Goal: Entertainment & Leisure: Consume media (video, audio)

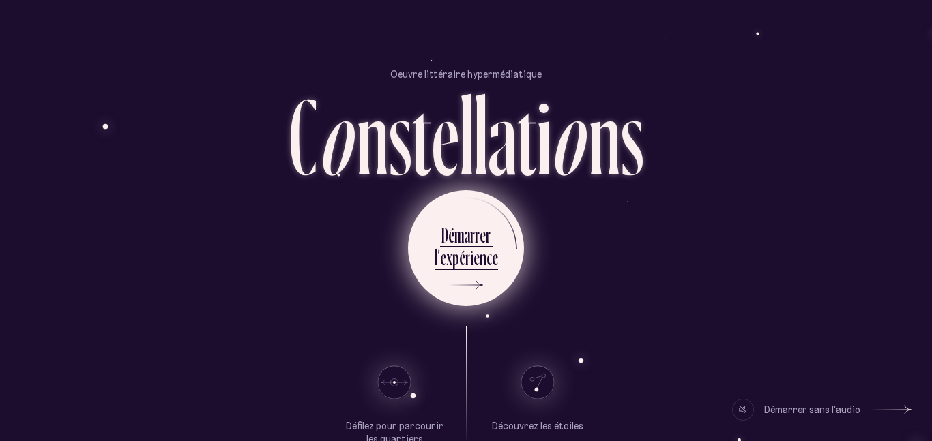
click at [475, 256] on div "e" at bounding box center [477, 257] width 6 height 27
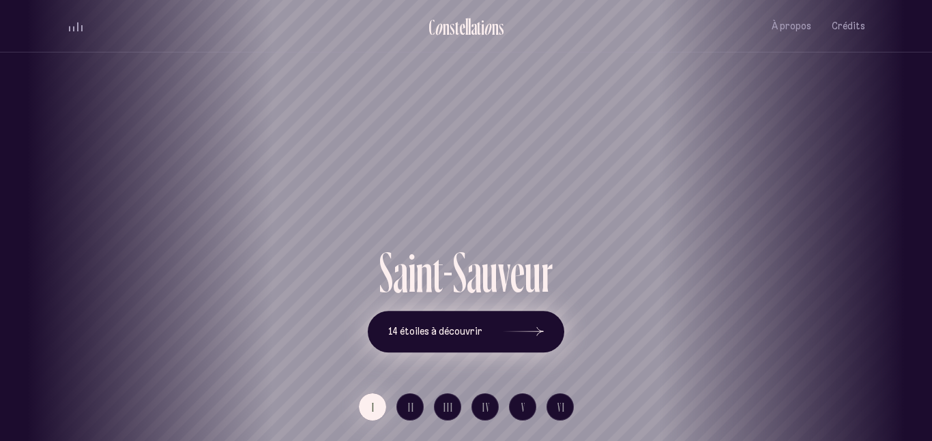
click at [521, 328] on icon at bounding box center [523, 332] width 41 height 102
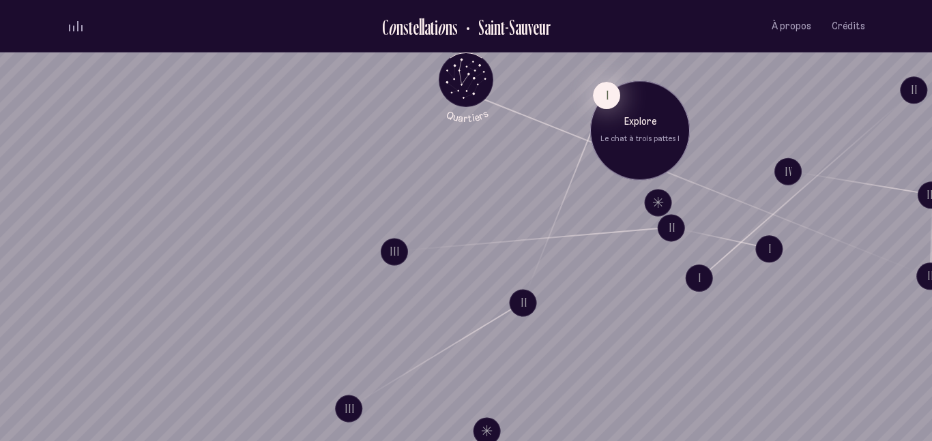
click at [598, 99] on button "I" at bounding box center [606, 95] width 27 height 27
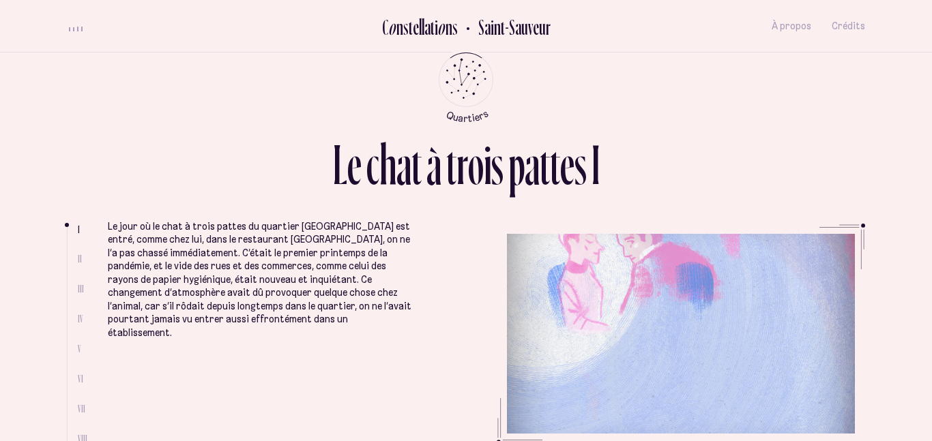
click at [81, 259] on li "II" at bounding box center [83, 259] width 10 height 12
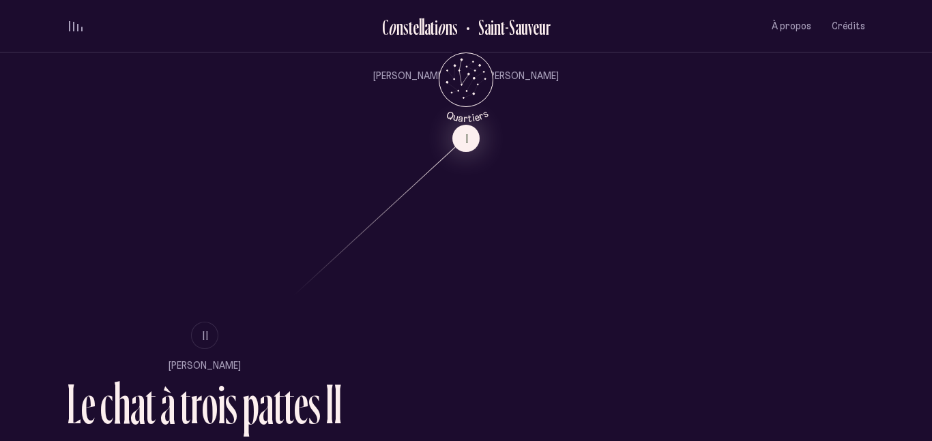
scroll to position [734, 0]
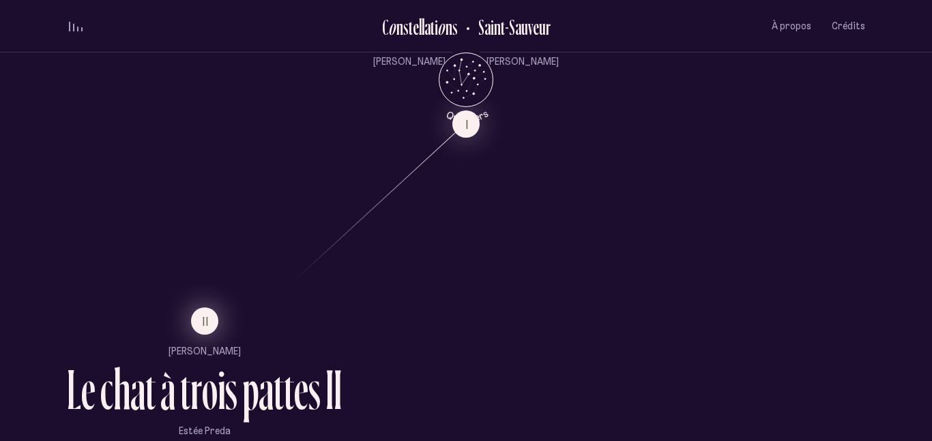
click at [207, 310] on button "II" at bounding box center [204, 321] width 27 height 27
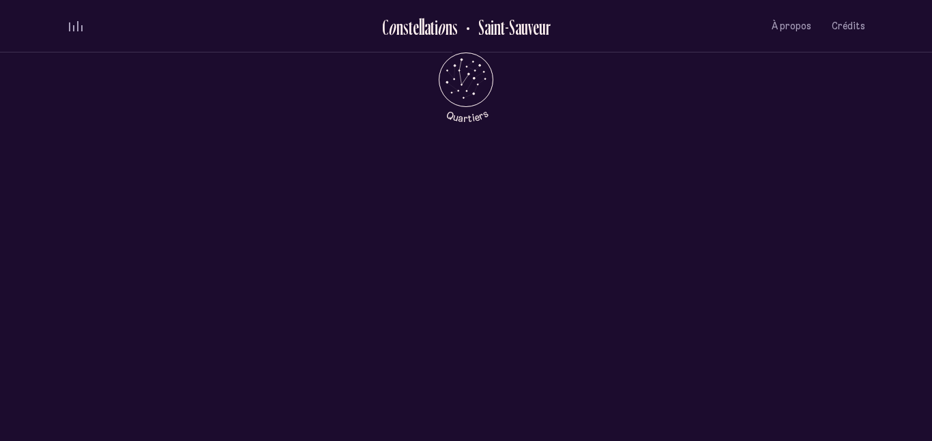
scroll to position [0, 0]
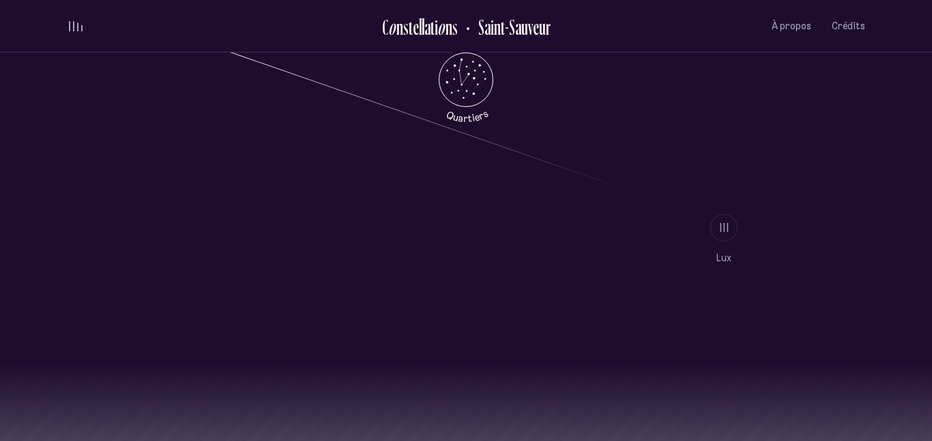
scroll to position [1155, 0]
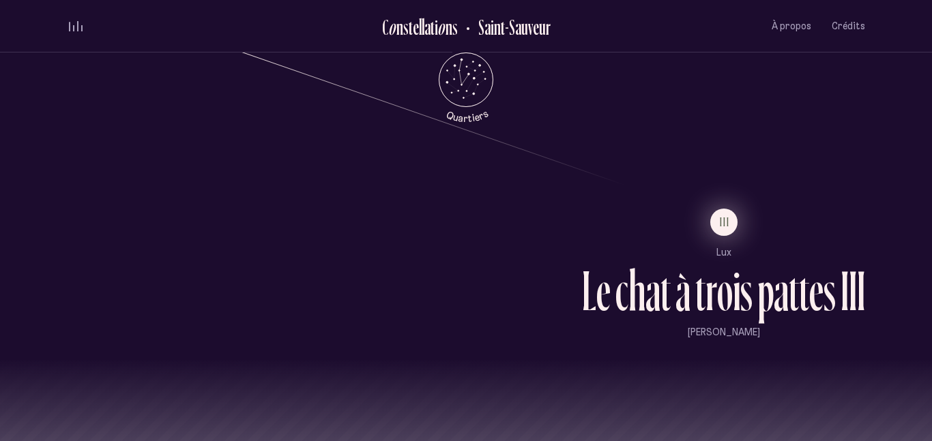
click at [715, 225] on button "III" at bounding box center [723, 222] width 27 height 27
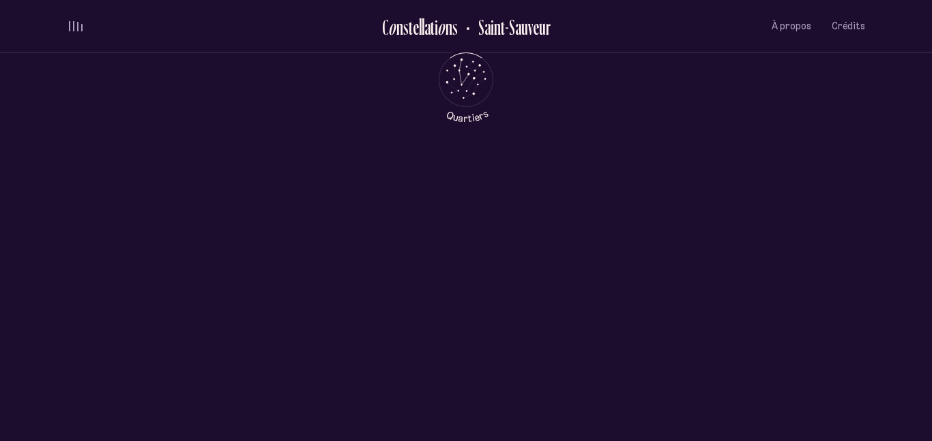
scroll to position [0, 0]
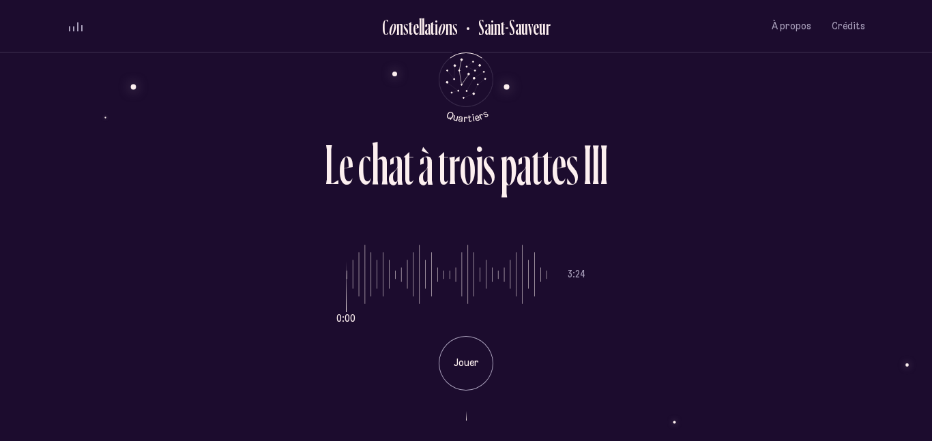
click at [465, 360] on p "Jouer" at bounding box center [466, 364] width 34 height 14
click at [470, 362] on p "Pause" at bounding box center [466, 364] width 34 height 14
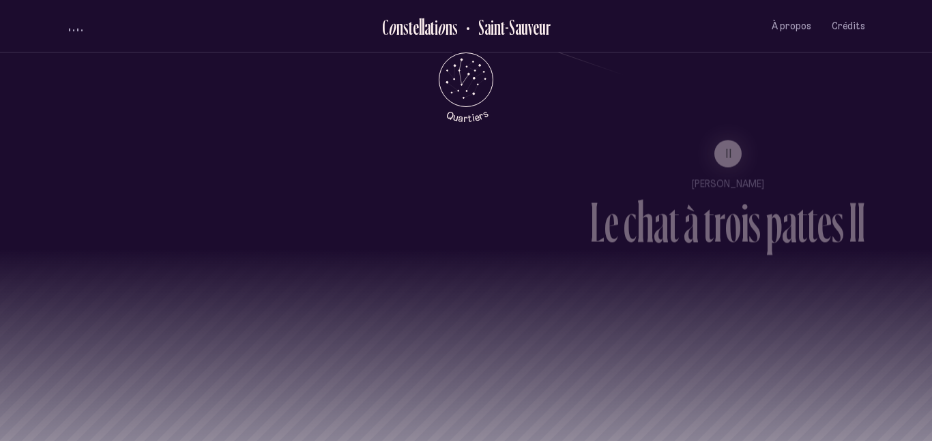
scroll to position [1294, 0]
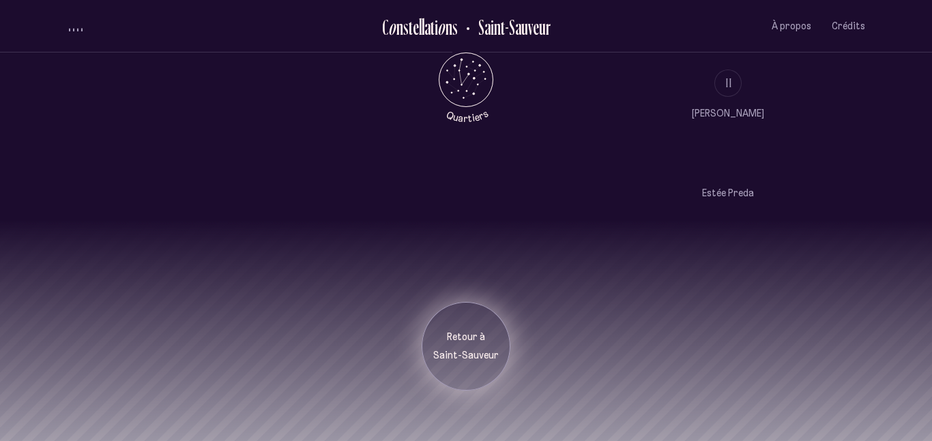
click at [469, 365] on div "Retour à [GEOGRAPHIC_DATA]" at bounding box center [466, 346] width 89 height 89
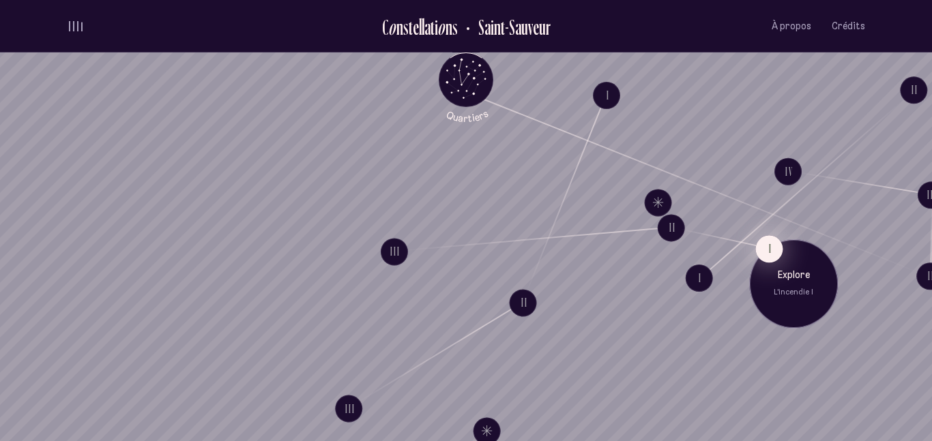
click at [768, 247] on button "I" at bounding box center [768, 248] width 27 height 27
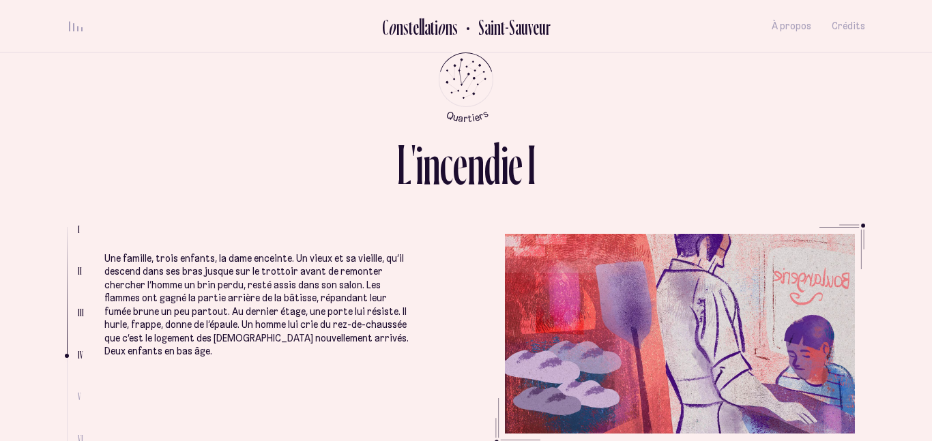
scroll to position [1154, 0]
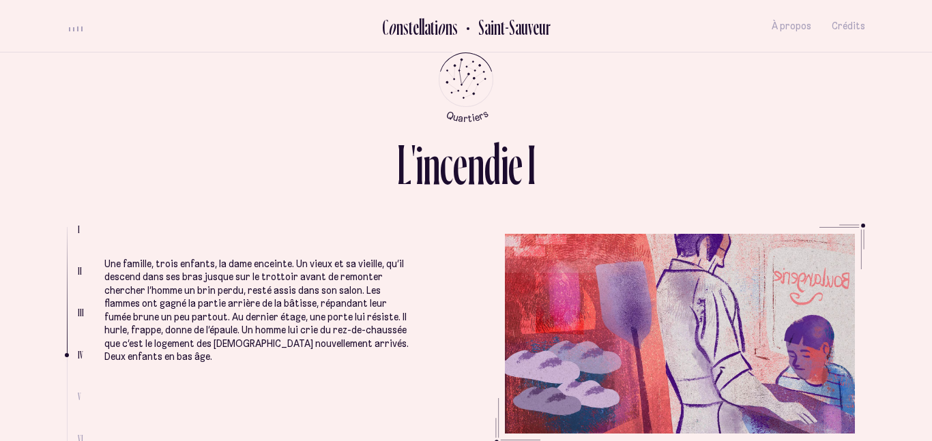
click at [405, 285] on p "Une famille, trois enfants, la dame enceinte. Un vieux et sa vieille, qu’il des…" at bounding box center [256, 311] width 305 height 106
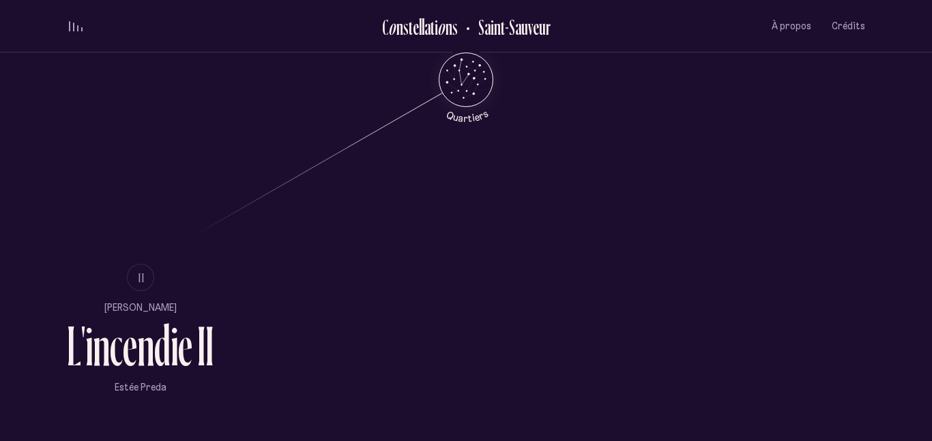
scroll to position [780, 0]
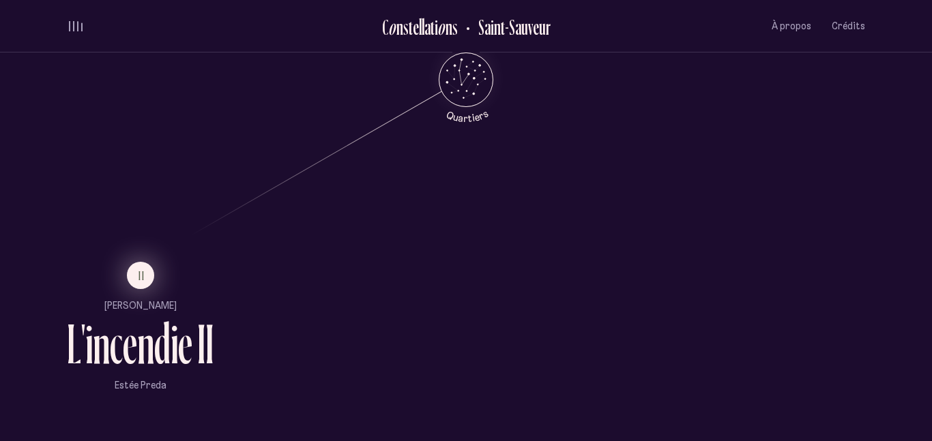
click at [132, 272] on button "II" at bounding box center [140, 275] width 27 height 27
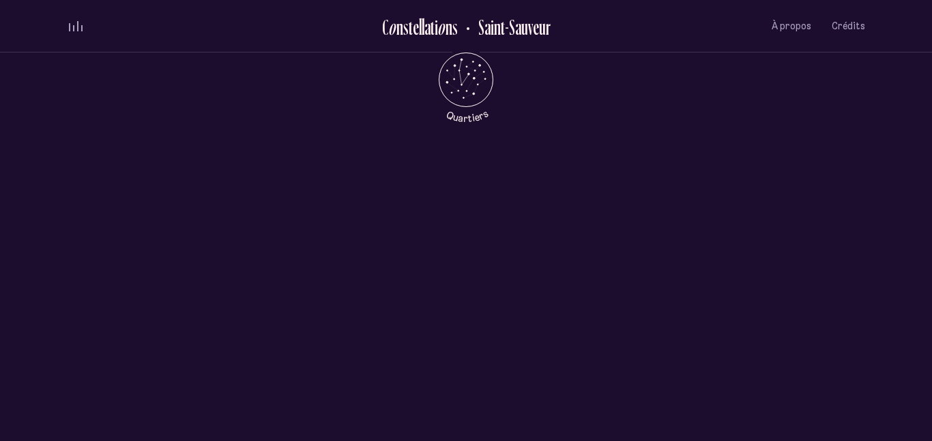
scroll to position [0, 0]
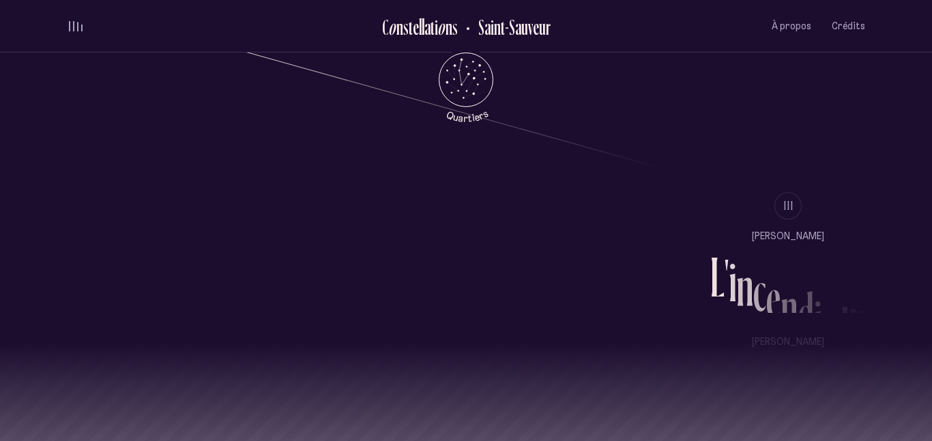
scroll to position [1174, 0]
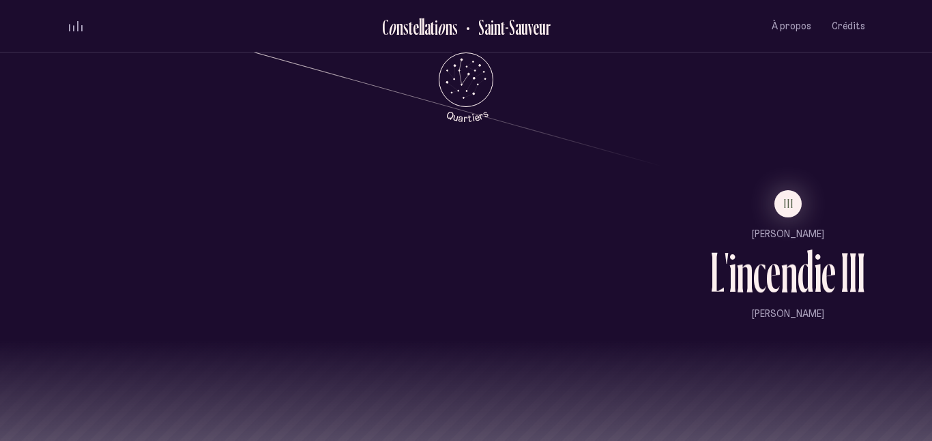
click at [795, 215] on li "III" at bounding box center [787, 203] width 155 height 27
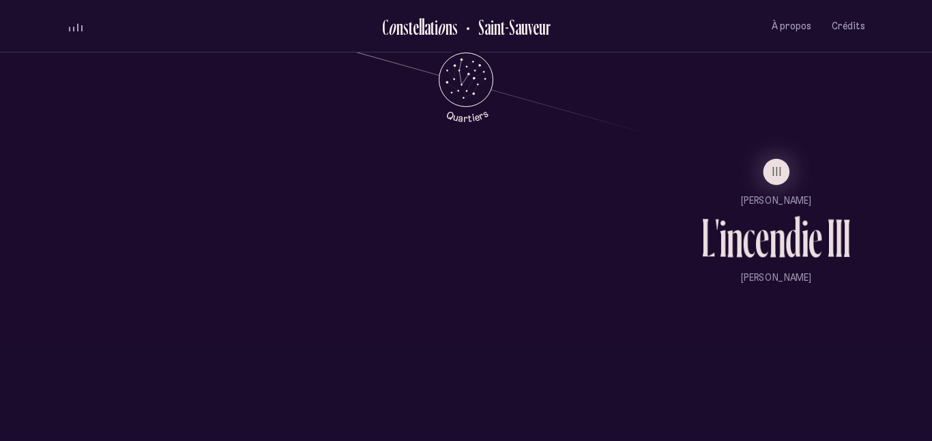
click at [795, 215] on div "L ' i n c e n d i e I I I" at bounding box center [775, 243] width 149 height 64
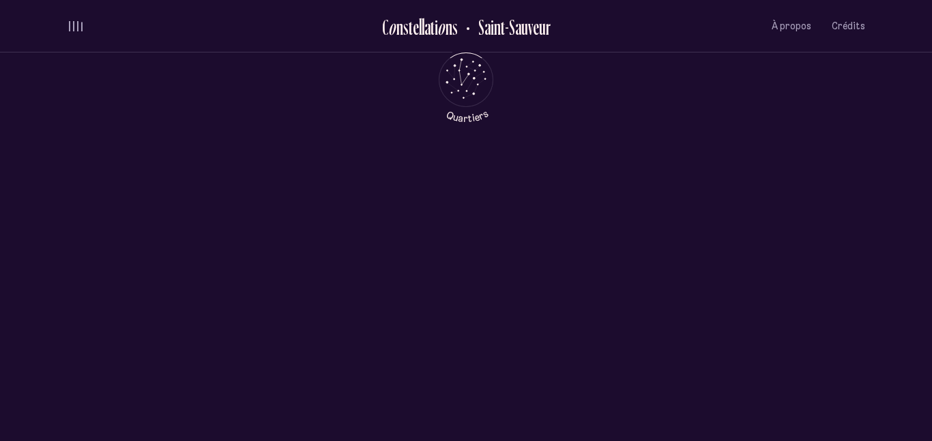
scroll to position [0, 0]
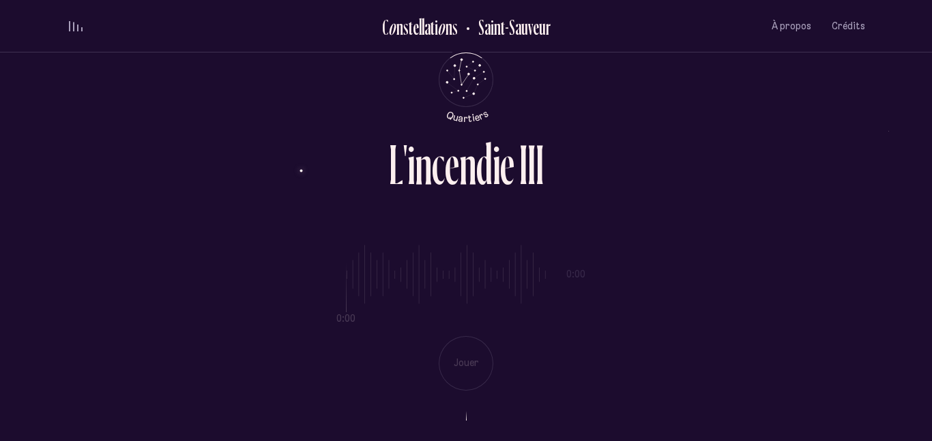
click at [474, 361] on div "0:00 0:00 Jouer" at bounding box center [466, 307] width 798 height 167
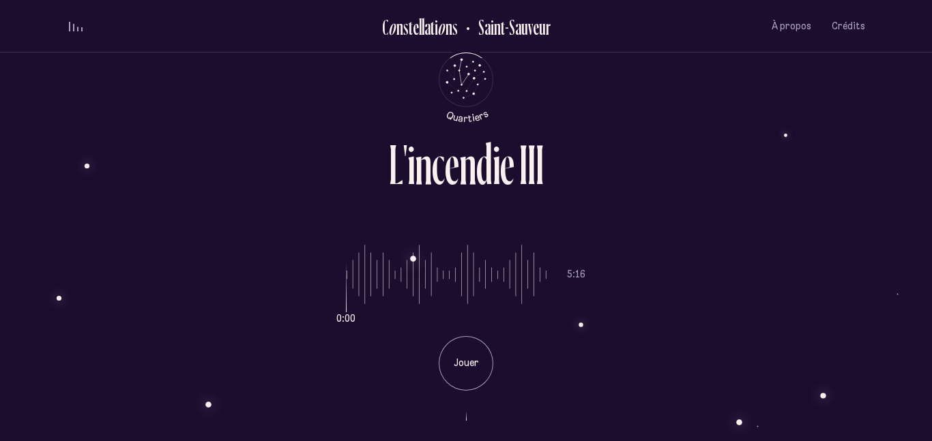
click at [473, 351] on div "Jouer" at bounding box center [466, 363] width 55 height 55
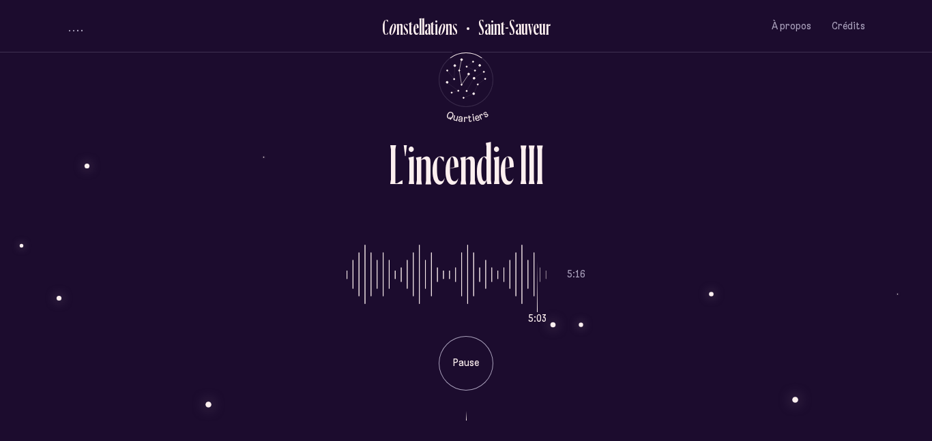
click at [533, 276] on input "range" at bounding box center [447, 275] width 200 height 102
type input "***"
click at [541, 276] on input "range" at bounding box center [447, 275] width 200 height 102
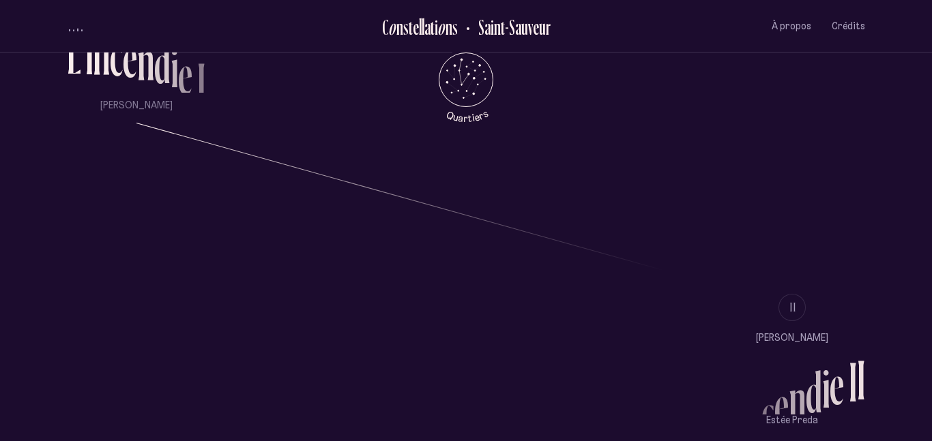
scroll to position [1294, 0]
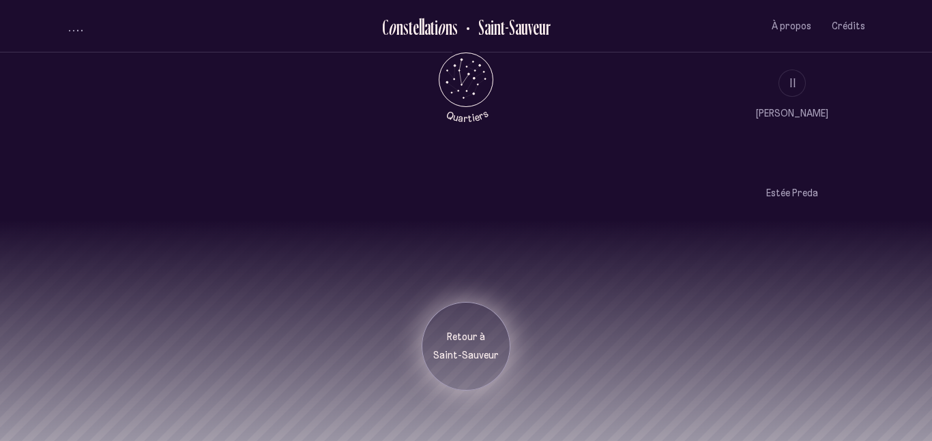
click at [462, 358] on p "Saint-Sauveur" at bounding box center [466, 356] width 68 height 14
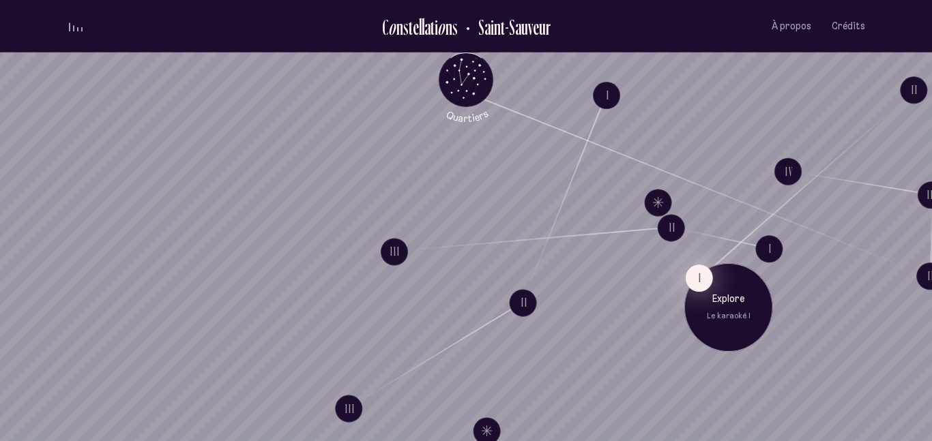
click at [688, 286] on button "I" at bounding box center [699, 277] width 27 height 27
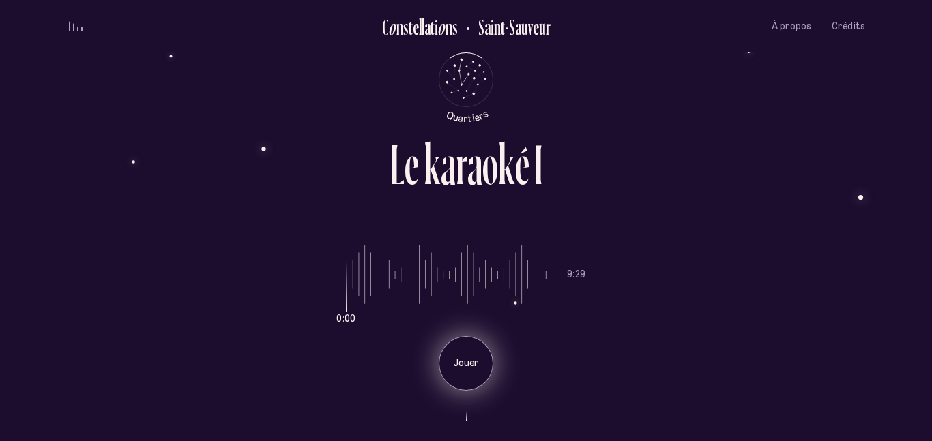
click at [472, 373] on div "Jouer" at bounding box center [466, 363] width 55 height 55
click at [480, 369] on p "Pause" at bounding box center [466, 364] width 34 height 14
